Goal: Task Accomplishment & Management: Complete application form

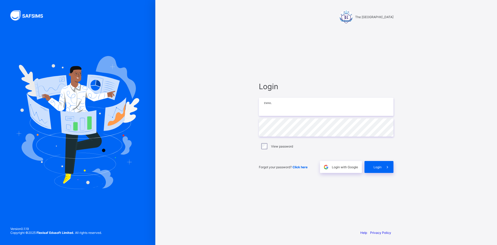
type input "**********"
click at [240, 129] on div "**********" at bounding box center [326, 127] width 145 height 196
click at [240, 165] on div "Login" at bounding box center [379, 167] width 29 height 12
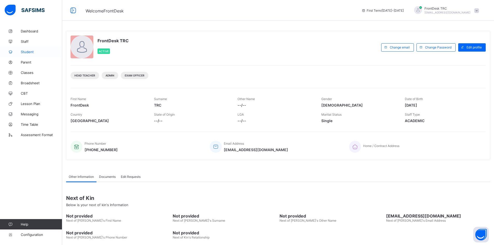
click at [34, 52] on span "Student" at bounding box center [41, 52] width 41 height 4
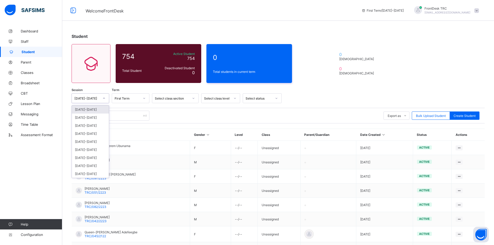
click at [104, 98] on icon at bounding box center [103, 98] width 3 height 5
click at [99, 111] on div "[DATE]-[DATE]" at bounding box center [90, 109] width 37 height 8
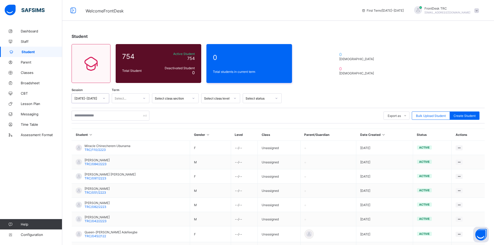
click at [146, 99] on div at bounding box center [144, 98] width 9 height 8
click at [139, 110] on div "First Term" at bounding box center [130, 109] width 37 height 8
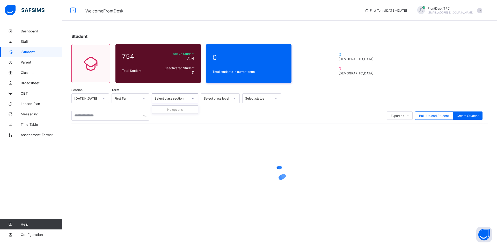
click at [193, 98] on icon at bounding box center [193, 98] width 3 height 5
click at [193, 97] on icon at bounding box center [193, 98] width 3 height 5
click at [234, 98] on icon at bounding box center [234, 98] width 3 height 5
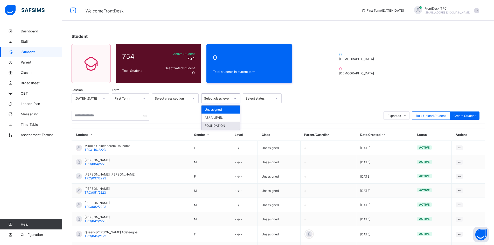
click at [227, 126] on div "FOUNDATION" at bounding box center [220, 126] width 38 height 8
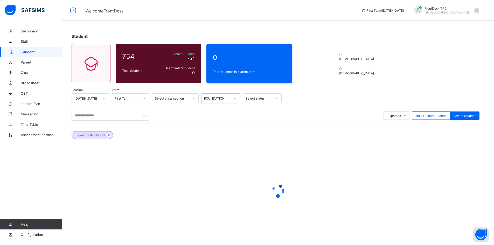
click at [240, 99] on icon at bounding box center [276, 98] width 3 height 5
click at [240, 110] on div "Active" at bounding box center [262, 109] width 38 height 8
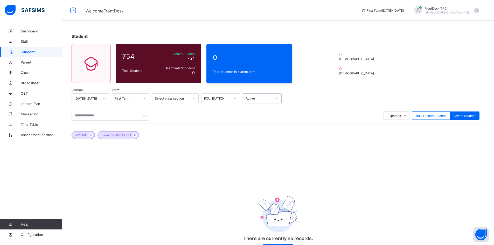
click at [104, 97] on icon at bounding box center [103, 98] width 3 height 5
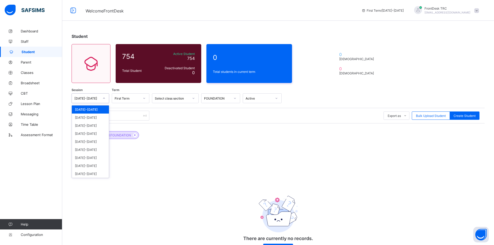
click at [103, 111] on div "[DATE]-[DATE]" at bounding box center [90, 109] width 37 height 8
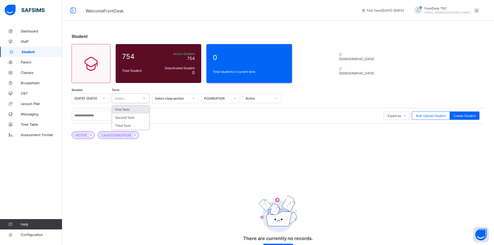
click at [145, 98] on icon at bounding box center [144, 98] width 3 height 5
click at [139, 109] on div "First Term" at bounding box center [130, 109] width 37 height 8
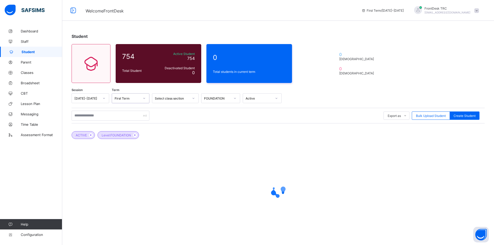
click at [235, 97] on icon at bounding box center [234, 98] width 3 height 5
click at [229, 125] on div "FOUNDATION" at bounding box center [220, 126] width 38 height 8
click at [240, 116] on span "Bulk Upload Student" at bounding box center [431, 116] width 30 height 4
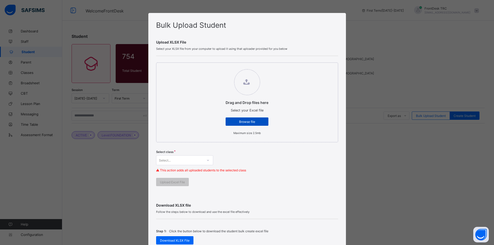
click at [240, 121] on span "Browse file" at bounding box center [246, 122] width 35 height 4
click at [220, 67] on input "Drag and Drop files here Select your Excel file Browse file Maximum size 2.5mb" at bounding box center [220, 67] width 0 height 0
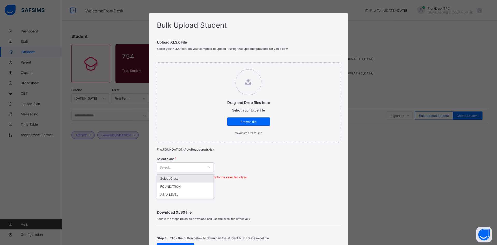
click at [209, 168] on div at bounding box center [208, 167] width 9 height 8
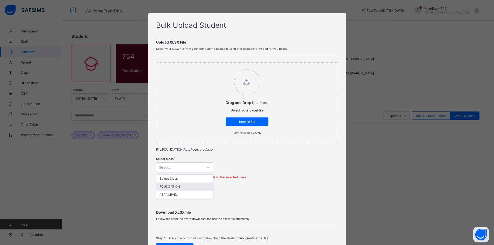
click at [192, 187] on div "FOUNDATION" at bounding box center [184, 186] width 56 height 8
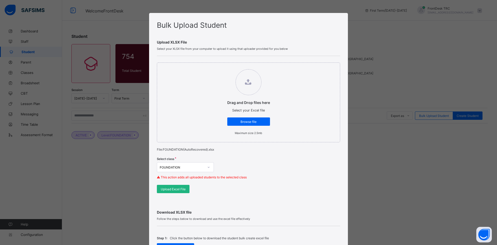
click at [171, 189] on span "Upload Excel File" at bounding box center [173, 189] width 25 height 4
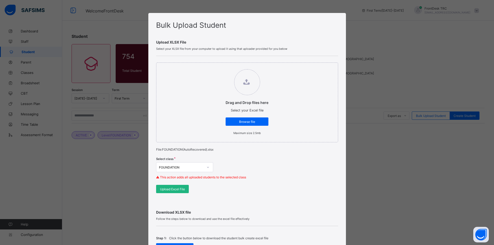
click at [179, 189] on span "Upload Excel File" at bounding box center [172, 189] width 25 height 4
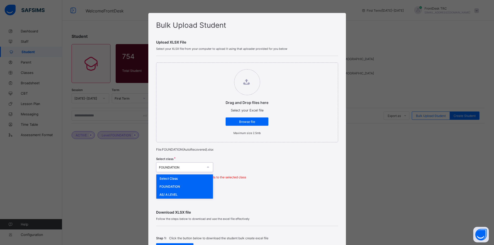
click at [207, 168] on icon at bounding box center [207, 167] width 3 height 5
click at [177, 195] on div "AS/ A LEVEL" at bounding box center [184, 194] width 56 height 8
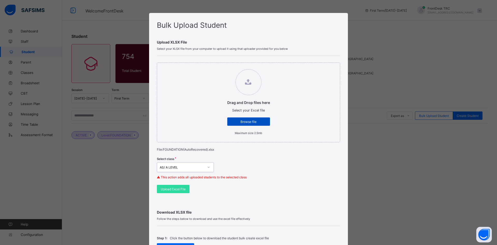
click at [240, 121] on span "Browse file" at bounding box center [248, 122] width 35 height 4
click at [222, 67] on input "Drag and Drop files here Select your Excel file Browse file Maximum size 2.5mb" at bounding box center [222, 67] width 0 height 0
type input "**********"
click at [175, 189] on span "Upload Excel File" at bounding box center [173, 189] width 25 height 4
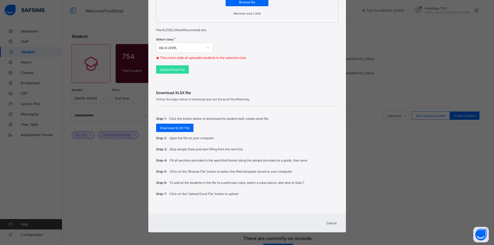
scroll to position [120, 0]
click at [240, 222] on span "Cancel" at bounding box center [331, 223] width 10 height 4
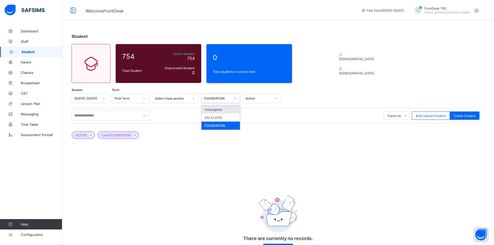
click at [237, 98] on div at bounding box center [234, 98] width 9 height 8
click at [230, 118] on div "AS/ A LEVEL" at bounding box center [220, 117] width 38 height 8
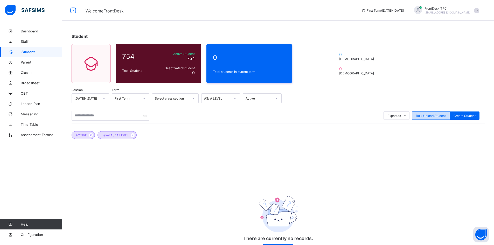
click at [240, 116] on span "Bulk Upload Student" at bounding box center [431, 116] width 30 height 4
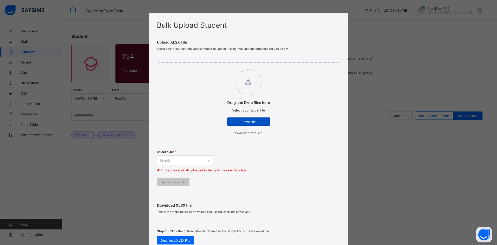
click at [240, 121] on span "Browse file" at bounding box center [248, 122] width 35 height 4
click at [222, 67] on input "Drag and Drop files here Select your Excel file Browse file Maximum size 2.5mb" at bounding box center [222, 67] width 0 height 0
type input "**********"
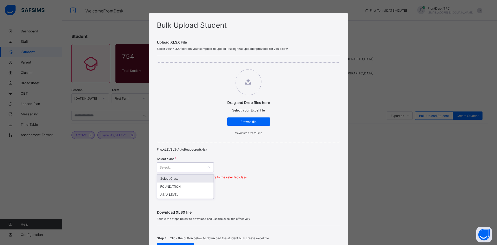
click at [208, 168] on icon at bounding box center [208, 167] width 3 height 5
click at [185, 194] on div "AS/ A LEVEL" at bounding box center [185, 194] width 56 height 8
click at [182, 191] on div "Upload Excel File" at bounding box center [173, 189] width 33 height 8
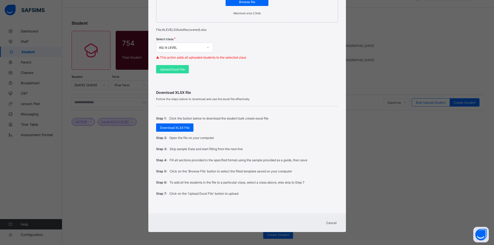
scroll to position [20, 0]
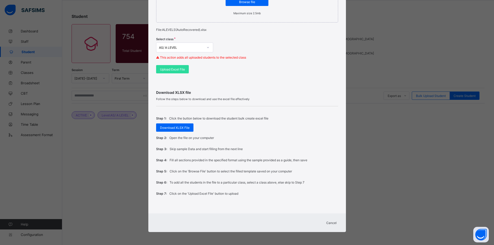
click at [240, 222] on span "Cancel" at bounding box center [331, 223] width 10 height 4
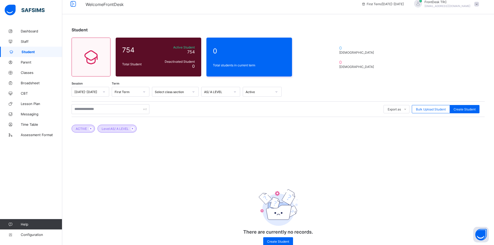
scroll to position [0, 0]
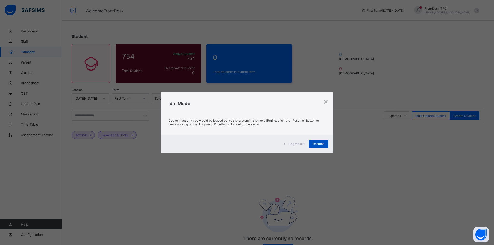
click at [240, 143] on span "Resume" at bounding box center [318, 144] width 12 height 4
